Goal: Information Seeking & Learning: Understand process/instructions

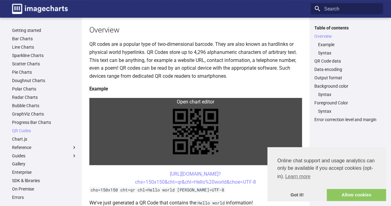
scroll to position [93, 0]
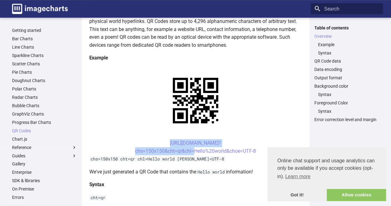
drag, startPoint x: 156, startPoint y: 141, endPoint x: 192, endPoint y: 154, distance: 38.4
click at [192, 154] on center "[URL][DOMAIN_NAME]? chs=150x150&cht=qr&chl=Hello%20world&choe=UTF-8" at bounding box center [195, 147] width 213 height 16
copy link "https://image-charts.com/chart? chs=150x150&cht=qr&chl="
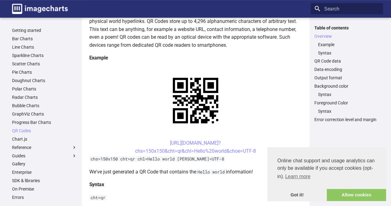
drag, startPoint x: 226, startPoint y: 186, endPoint x: 230, endPoint y: 187, distance: 3.5
click at [228, 186] on h4 "Syntax" at bounding box center [195, 184] width 213 height 8
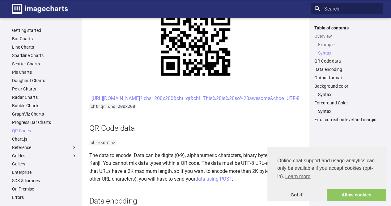
scroll to position [318, 0]
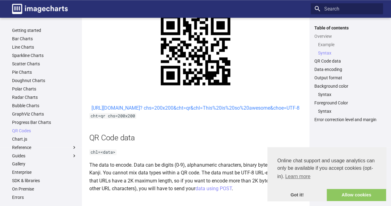
click at [199, 109] on link "[URL][DOMAIN_NAME]? chs=200x200&cht=qr&chl=This%20is%20so%20awesome&choe=UTF-8" at bounding box center [196, 108] width 208 height 6
